Goal: Information Seeking & Learning: Understand process/instructions

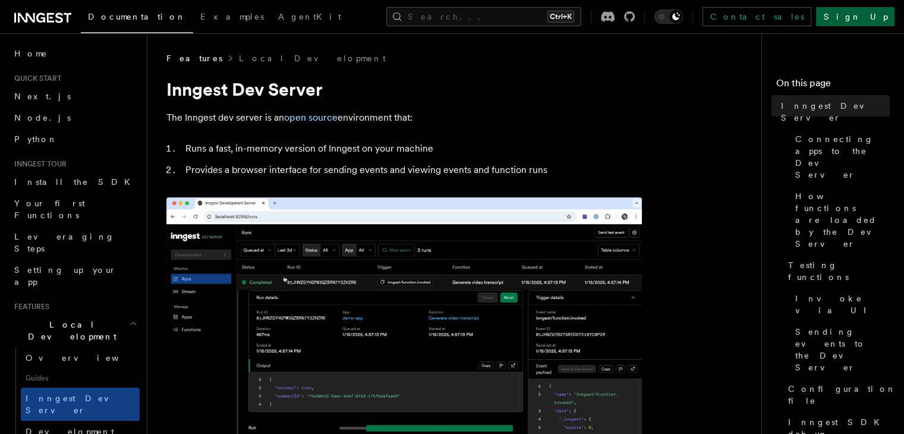
click at [884, 14] on link "Sign Up" at bounding box center [855, 16] width 78 height 19
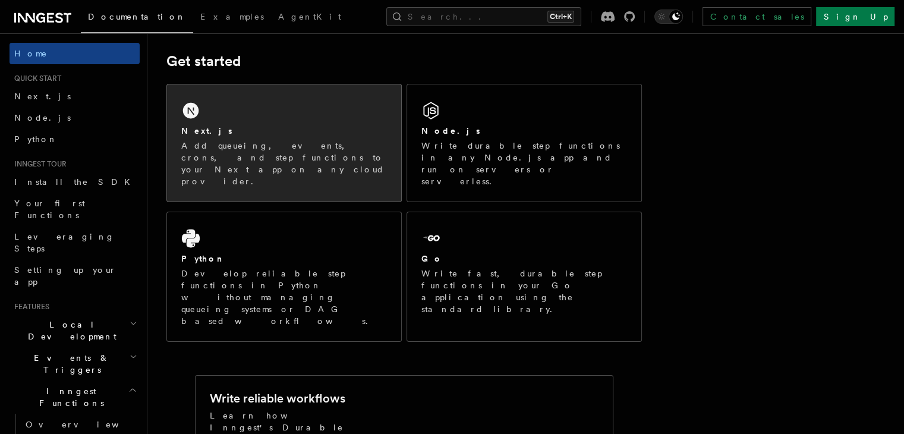
scroll to position [171, 0]
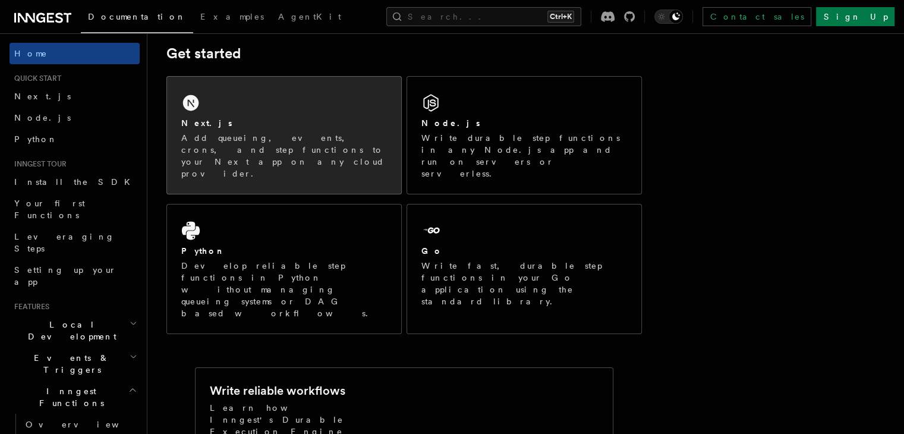
click at [280, 129] on div "Next.js" at bounding box center [284, 123] width 206 height 12
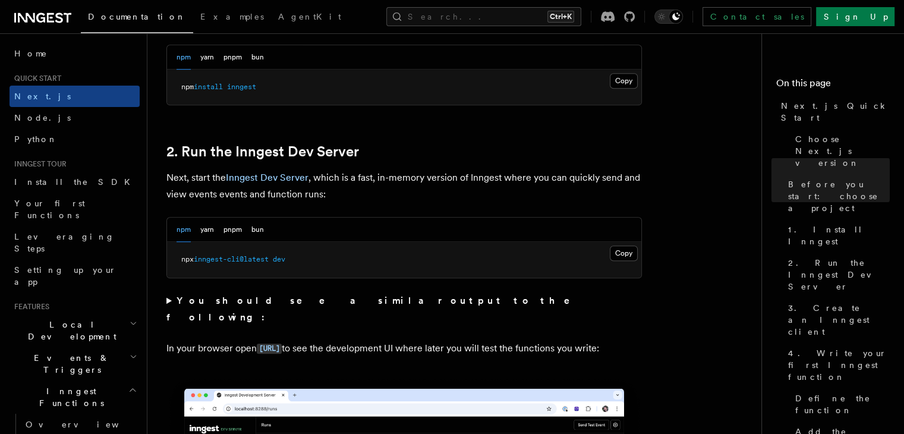
scroll to position [741, 0]
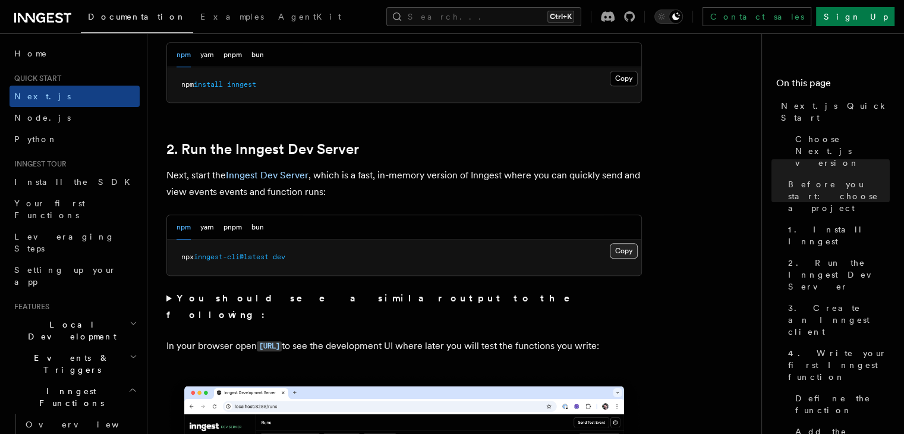
click at [626, 248] on button "Copy Copied" at bounding box center [624, 250] width 28 height 15
